Goal: Task Accomplishment & Management: Manage account settings

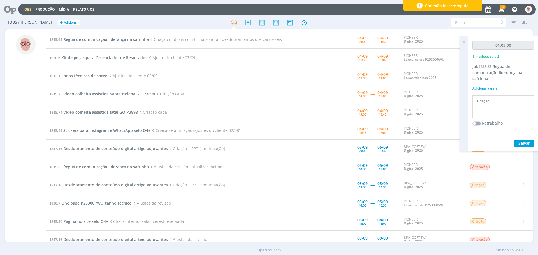
click at [101, 40] on span "Régua de comunicação liderança na safrinha" at bounding box center [105, 39] width 85 height 5
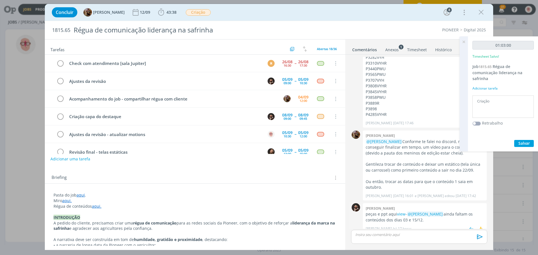
scroll to position [224, 0]
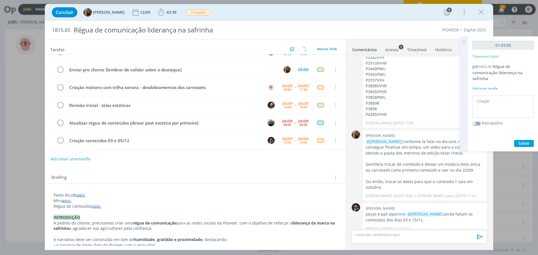
click at [462, 43] on icon at bounding box center [464, 41] width 10 height 11
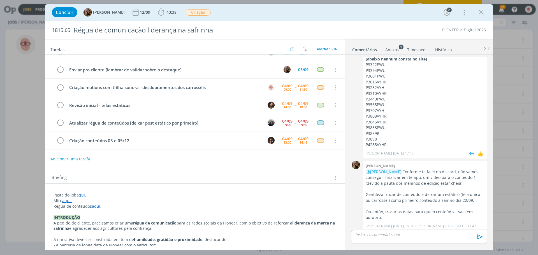
scroll to position [283, 0]
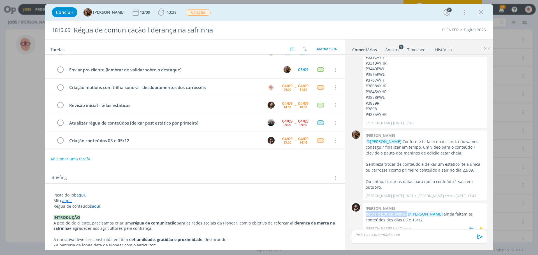
drag, startPoint x: 366, startPoint y: 209, endPoint x: 406, endPoint y: 208, distance: 39.3
click at [406, 212] on p "peças e ppt aqui view - @Amanda Rodrigues ainda faltam os conteúdos dos dias 03…" at bounding box center [425, 217] width 118 height 11
copy p "peças e ppt aqui view"
click at [385, 236] on p "dialog" at bounding box center [419, 234] width 127 height 5
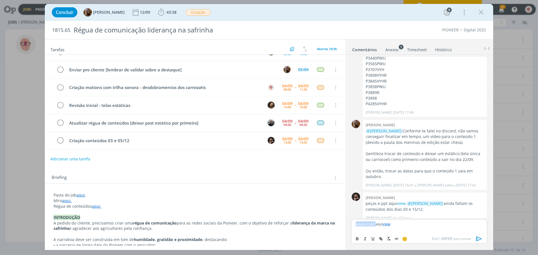
drag, startPoint x: 376, startPoint y: 223, endPoint x: 352, endPoint y: 225, distance: 24.4
click at [352, 225] on div "peças e ppt aqui view" at bounding box center [419, 226] width 136 height 14
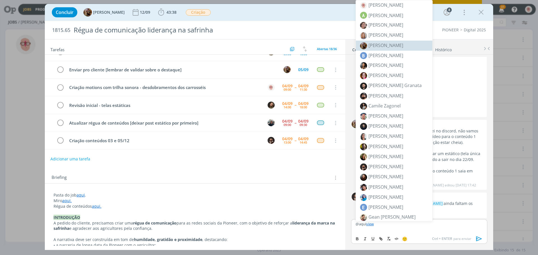
click at [385, 42] on span "[PERSON_NAME]" at bounding box center [386, 45] width 35 height 6
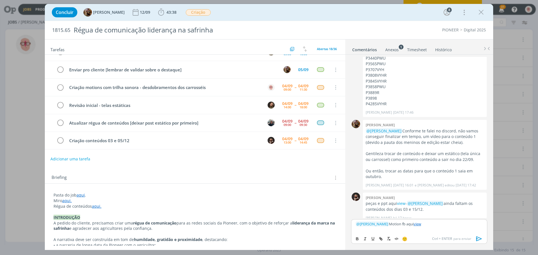
click at [478, 242] on icon "dialog" at bounding box center [479, 239] width 8 height 8
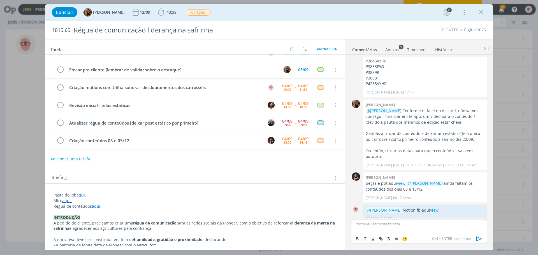
scroll to position [314, 0]
click at [63, 87] on icon "dialog" at bounding box center [60, 88] width 8 height 8
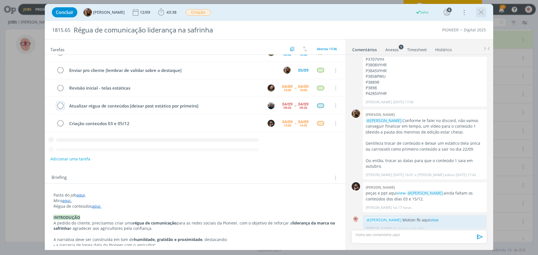
scroll to position [207, 0]
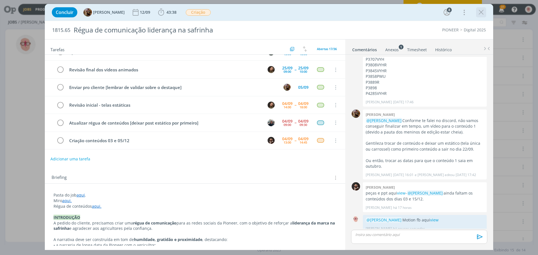
click at [481, 13] on icon "dialog" at bounding box center [481, 12] width 8 height 8
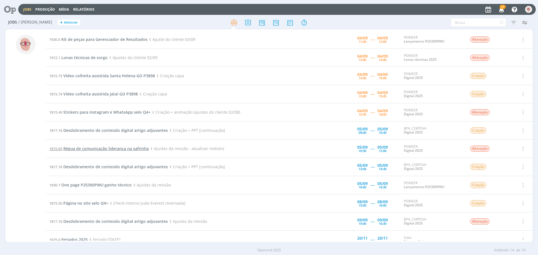
click at [112, 150] on span "Régua de comunicação liderança na safrinha" at bounding box center [105, 148] width 85 height 5
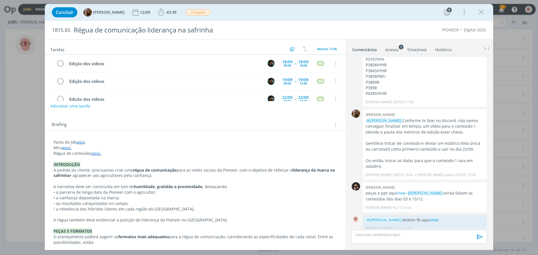
scroll to position [56, 0]
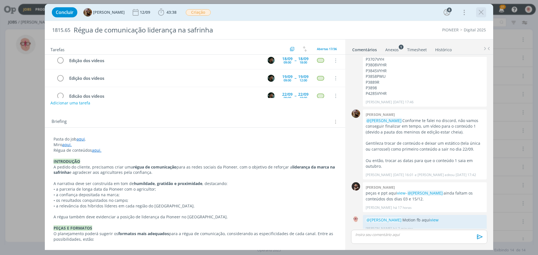
click at [482, 10] on icon "dialog" at bounding box center [481, 12] width 8 height 8
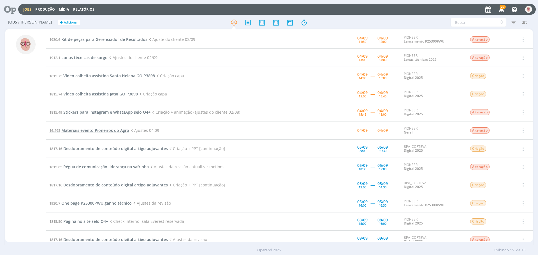
click at [97, 130] on span "Materiais evento Pioneiros do Agro" at bounding box center [95, 130] width 68 height 5
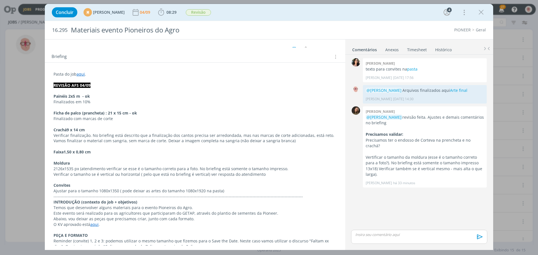
scroll to position [84, 0]
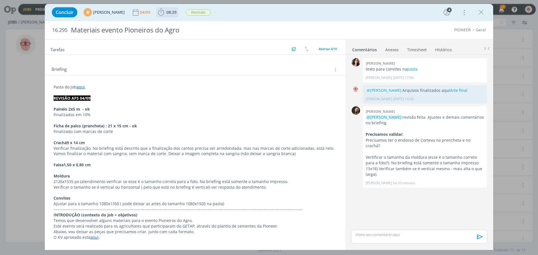
click at [164, 15] on icon "dialog" at bounding box center [161, 12] width 6 height 7
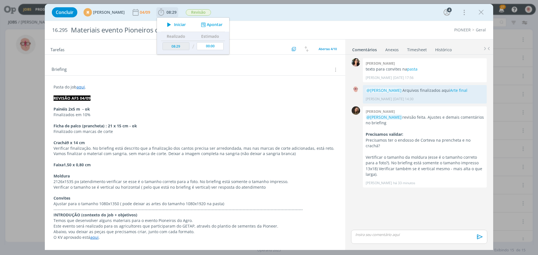
click at [222, 24] on button "Apontar" at bounding box center [211, 25] width 23 height 6
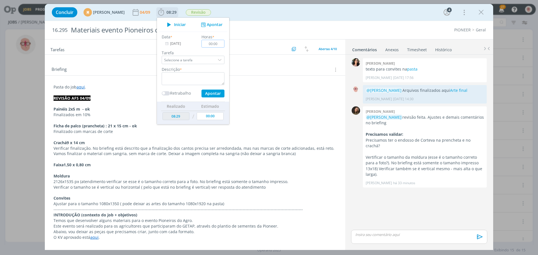
drag, startPoint x: 225, startPoint y: 44, endPoint x: 231, endPoint y: 45, distance: 5.8
click at [225, 45] on input "00:00" at bounding box center [213, 44] width 23 height 8
type input "00:35"
click at [205, 78] on textarea "dialog" at bounding box center [193, 78] width 63 height 13
type textarea "Ajustes"
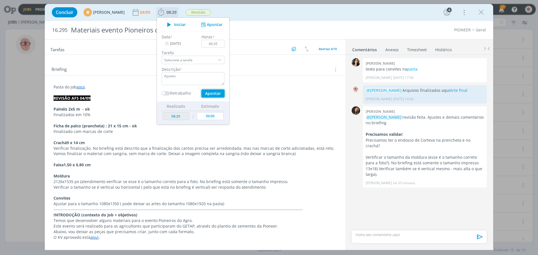
click at [216, 93] on button "Apontar" at bounding box center [213, 94] width 23 height 8
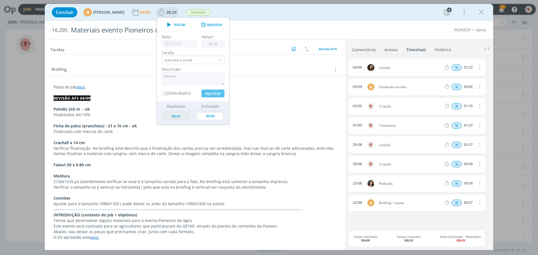
type input "09:04"
type input "00:00"
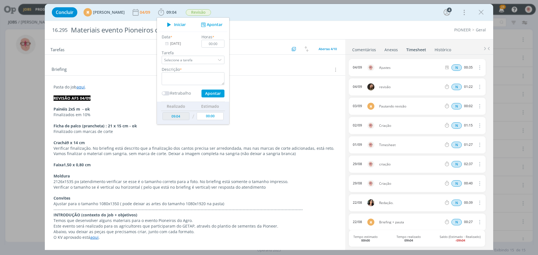
click at [269, 92] on p "dialog" at bounding box center [195, 93] width 283 height 6
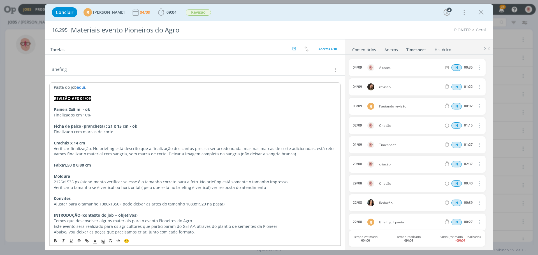
click at [366, 50] on link "Comentários" at bounding box center [364, 49] width 24 height 8
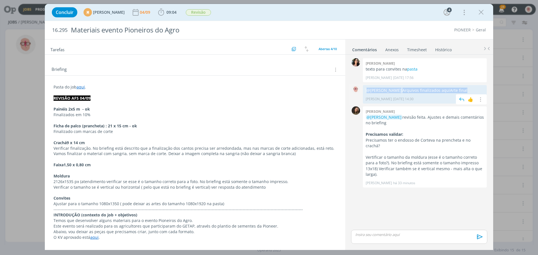
drag, startPoint x: 367, startPoint y: 91, endPoint x: 480, endPoint y: 91, distance: 112.7
click at [480, 91] on p "@[PERSON_NAME] Arquivos finalizados aqui Arte final" at bounding box center [425, 91] width 118 height 6
copy p "@[PERSON_NAME] Arquivos finalizados aqui Arte final"
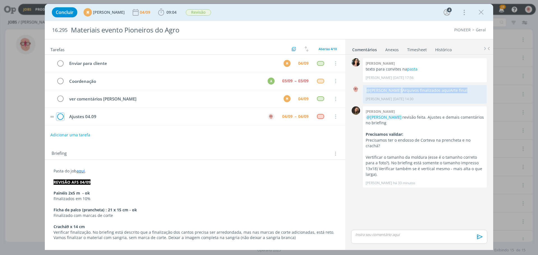
click at [59, 118] on icon "dialog" at bounding box center [60, 117] width 8 height 8
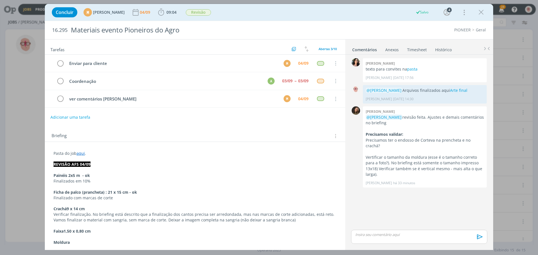
click at [386, 239] on div "dialog" at bounding box center [419, 237] width 136 height 14
drag, startPoint x: 416, startPoint y: 225, endPoint x: 403, endPoint y: 224, distance: 13.5
click at [403, 224] on p "﻿ @ [PERSON_NAME] ﻿ Arquivos finalizados aqui Arte final" at bounding box center [419, 224] width 127 height 5
click at [481, 237] on icon "dialog" at bounding box center [479, 239] width 8 height 8
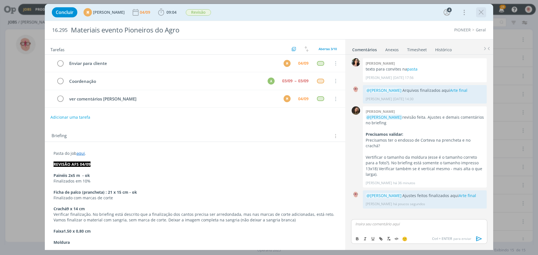
click at [481, 12] on icon "dialog" at bounding box center [481, 12] width 8 height 8
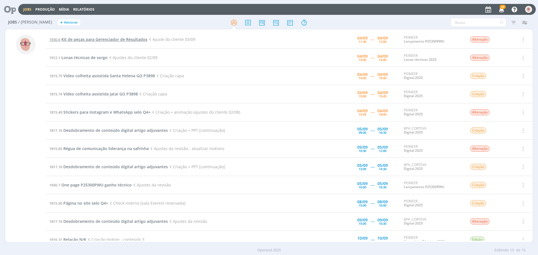
click at [111, 41] on span "Kit de peças para Gerenciador de Resultados" at bounding box center [104, 39] width 86 height 5
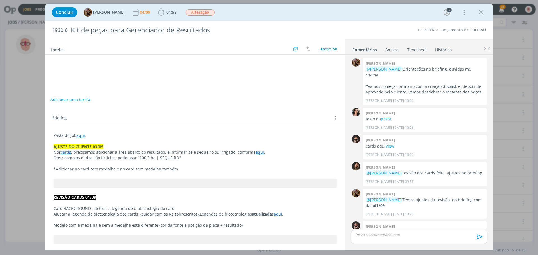
scroll to position [161, 0]
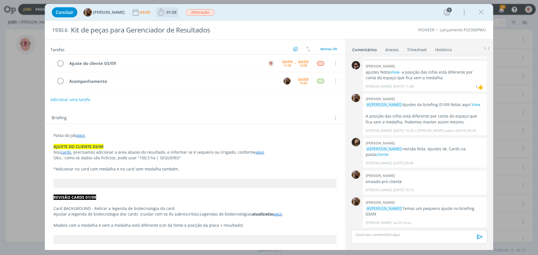
click at [165, 15] on icon "dialog" at bounding box center [161, 12] width 8 height 8
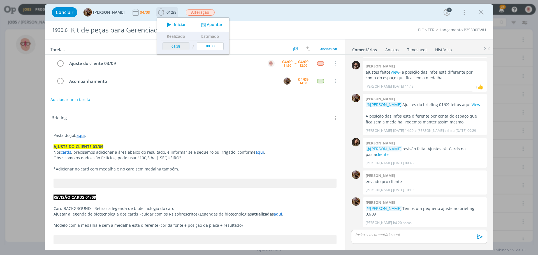
click at [174, 25] on icon "dialog" at bounding box center [169, 24] width 10 height 7
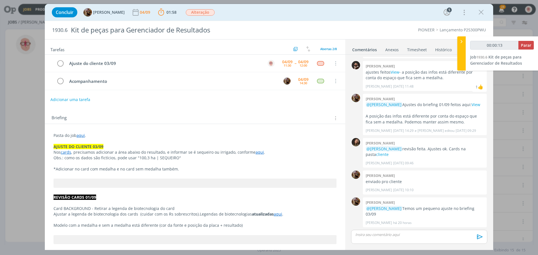
click at [257, 153] on link "aqui" at bounding box center [260, 152] width 8 height 5
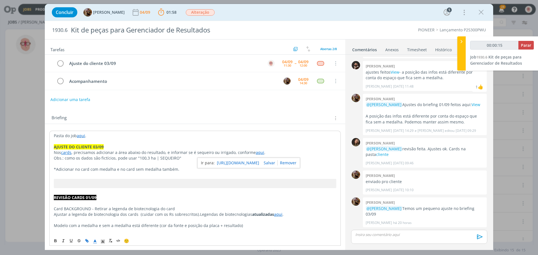
click at [252, 164] on link "[URL][DOMAIN_NAME]" at bounding box center [238, 162] width 42 height 7
drag, startPoint x: 138, startPoint y: 158, endPoint x: 175, endPoint y: 158, distance: 37.8
click at [175, 158] on p "Obs.: como os dados são fictícios, pode usar "100,3 ha | SEQUEIRO"" at bounding box center [195, 159] width 283 height 6
copy p "100,3 ha | SEQUEIRO"
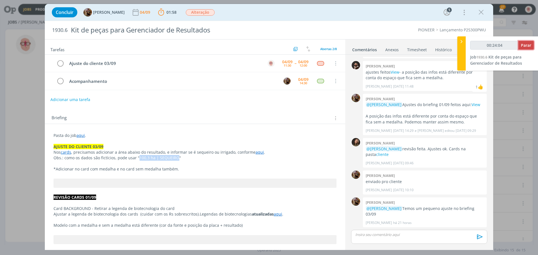
click at [526, 46] on span "Parar" at bounding box center [526, 45] width 10 height 5
type input "00:25:00"
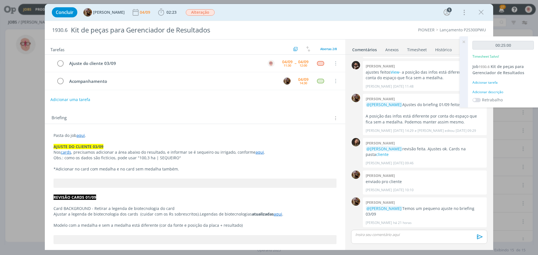
click at [495, 93] on div "Adicionar descrição" at bounding box center [503, 92] width 61 height 5
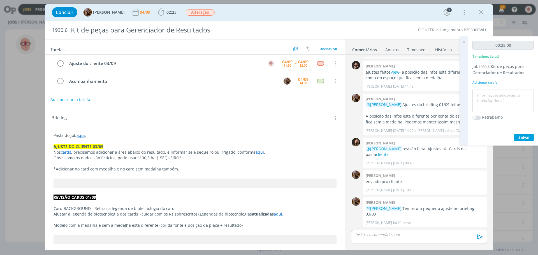
click at [495, 93] on textarea at bounding box center [503, 101] width 59 height 20
type textarea "Ajustes"
click at [523, 141] on button "Salvar" at bounding box center [524, 137] width 20 height 7
click at [466, 40] on icon at bounding box center [464, 41] width 10 height 11
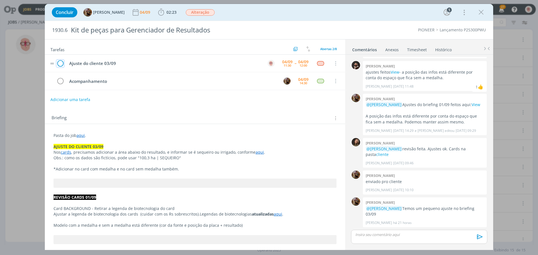
drag, startPoint x: 60, startPoint y: 65, endPoint x: 60, endPoint y: 62, distance: 3.7
click at [60, 65] on icon "dialog" at bounding box center [60, 63] width 8 height 8
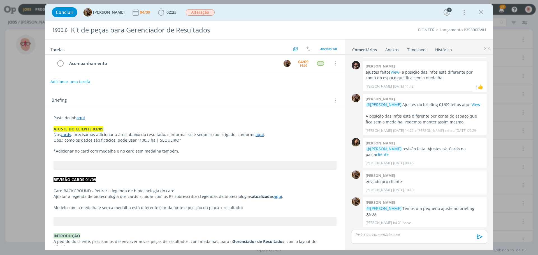
click at [386, 236] on p "dialog" at bounding box center [419, 234] width 127 height 5
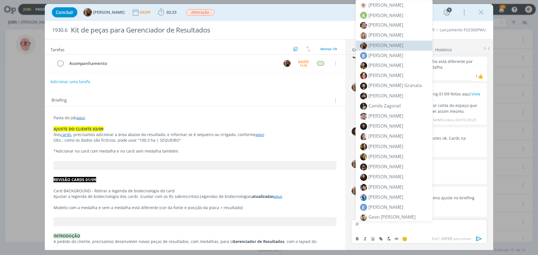
click at [383, 47] on span "[PERSON_NAME]" at bounding box center [386, 45] width 35 height 6
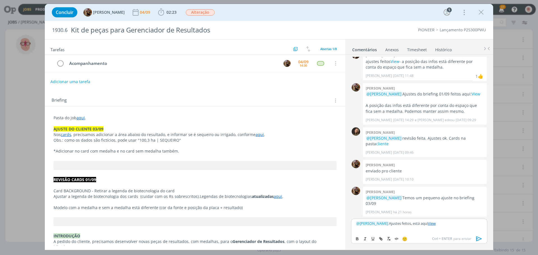
click at [481, 239] on icon "dialog" at bounding box center [480, 239] width 6 height 5
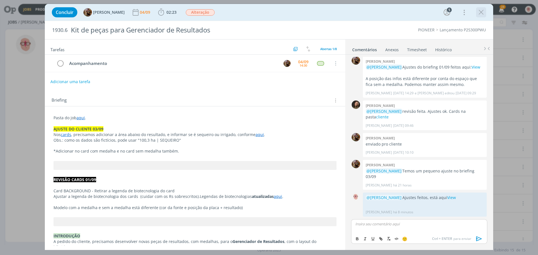
click at [479, 12] on icon "dialog" at bounding box center [481, 12] width 8 height 8
